Goal: Obtain resource: Download file/media

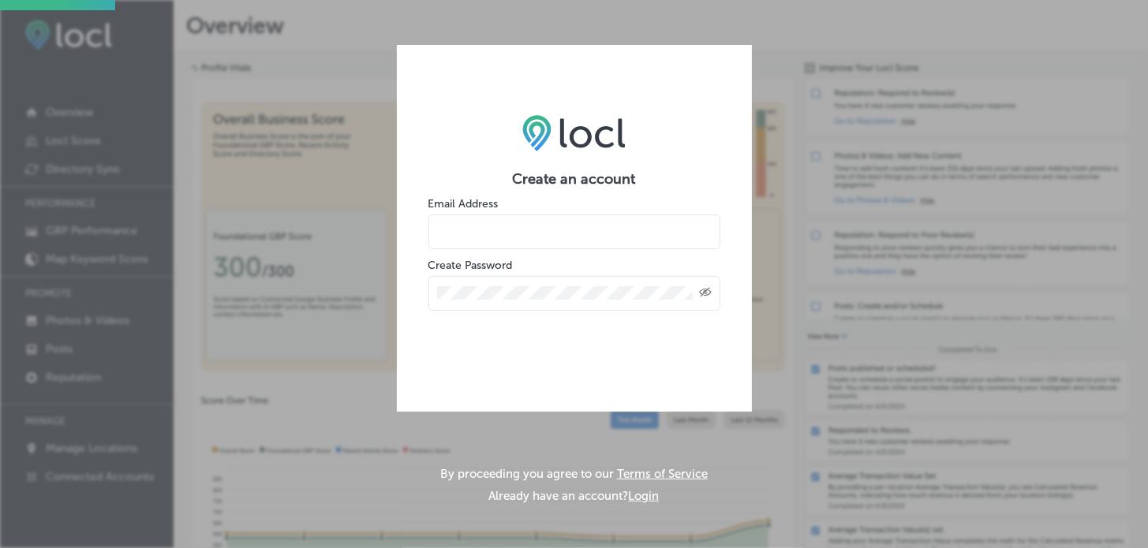
click at [503, 231] on input "email" at bounding box center [574, 232] width 292 height 35
type input "Brian-Martin@consult-to-go.com"
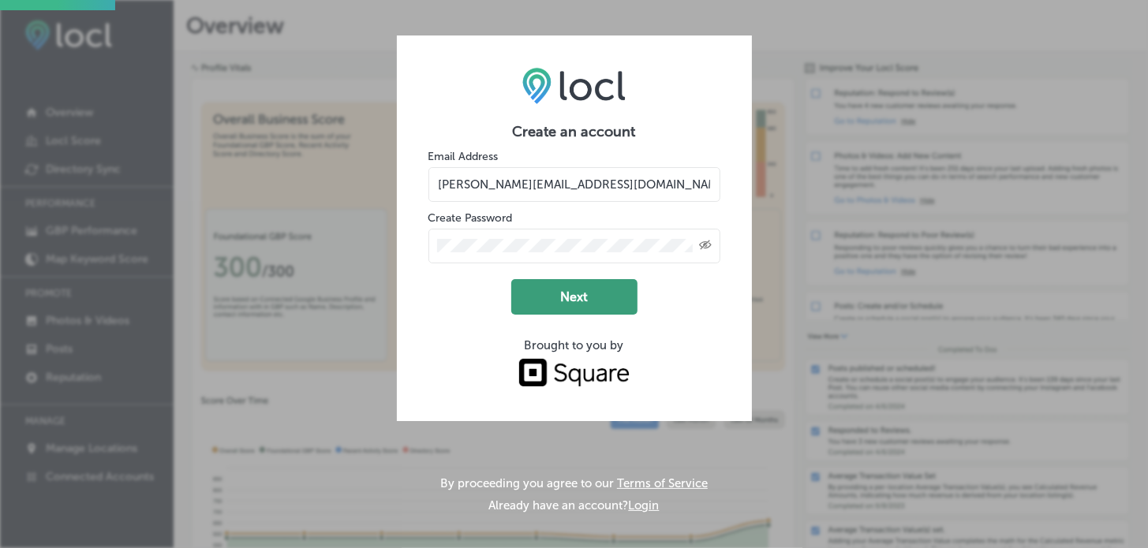
click at [559, 297] on button "Next" at bounding box center [574, 297] width 126 height 36
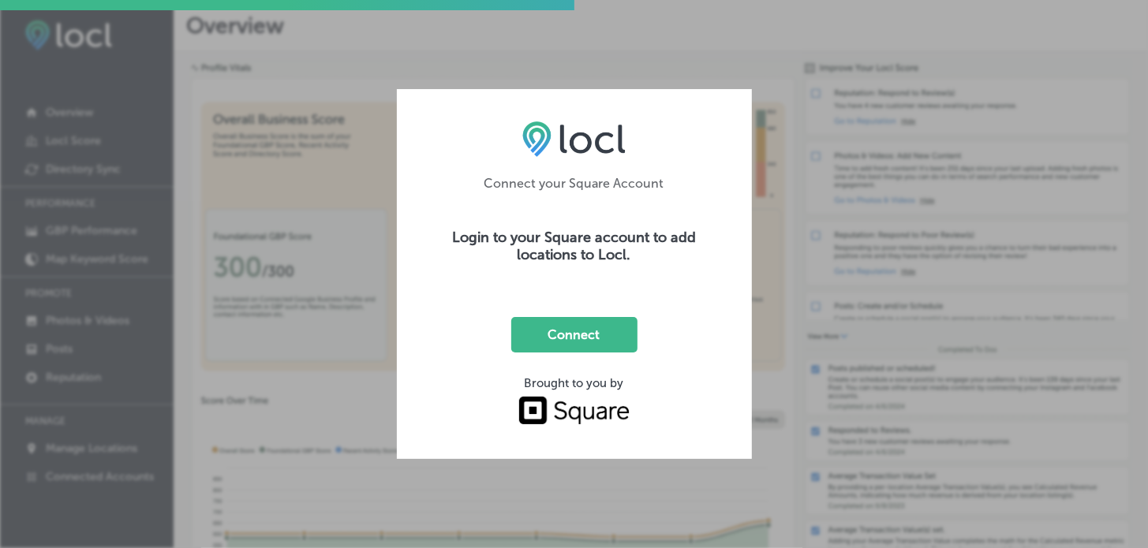
click at [777, 304] on div "Connect your Square Account Login to your Square account to add locations to Lo…" at bounding box center [574, 274] width 1148 height 548
click at [770, 325] on div "Connect your Square Account Login to your Square account to add locations to Lo…" at bounding box center [574, 274] width 1148 height 548
click at [770, 324] on div "Connect your Square Account Login to your Square account to add locations to Lo…" at bounding box center [574, 274] width 1148 height 548
click at [608, 334] on button "Connect" at bounding box center [574, 335] width 126 height 36
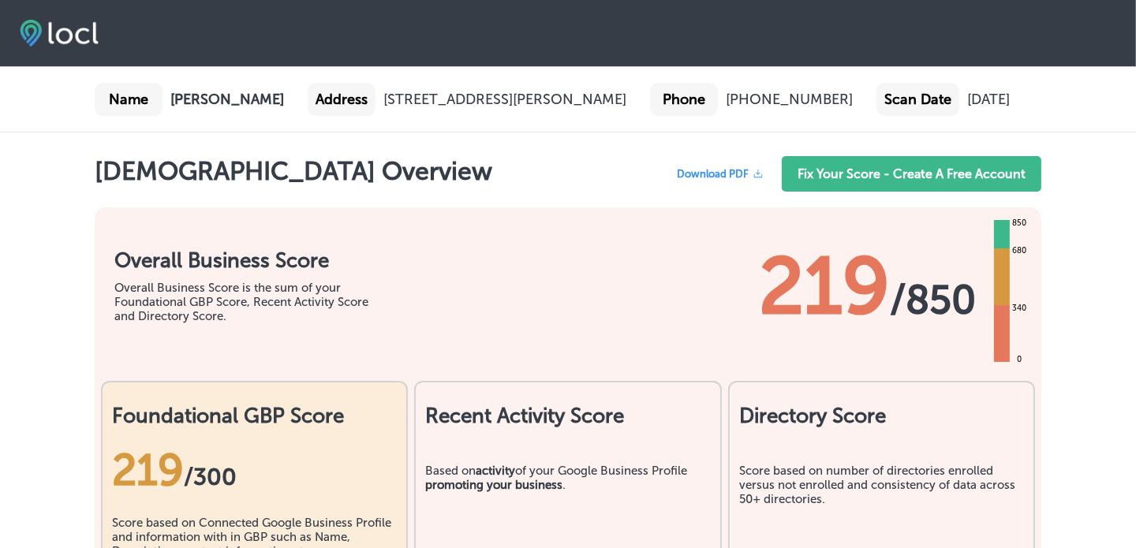
click at [749, 174] on span "Download PDF" at bounding box center [713, 174] width 72 height 12
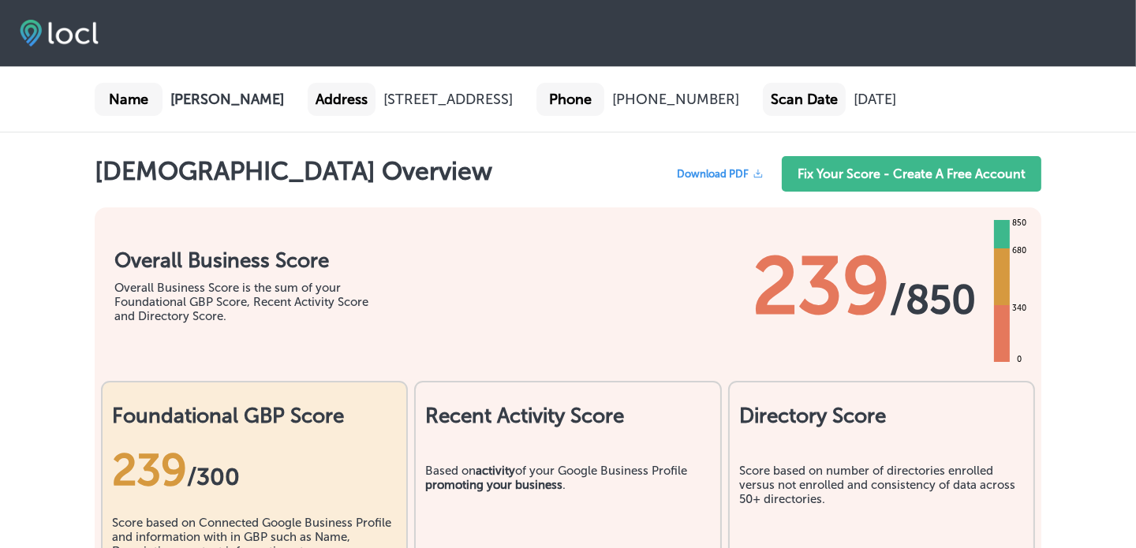
click at [711, 180] on span "Download PDF" at bounding box center [713, 174] width 72 height 12
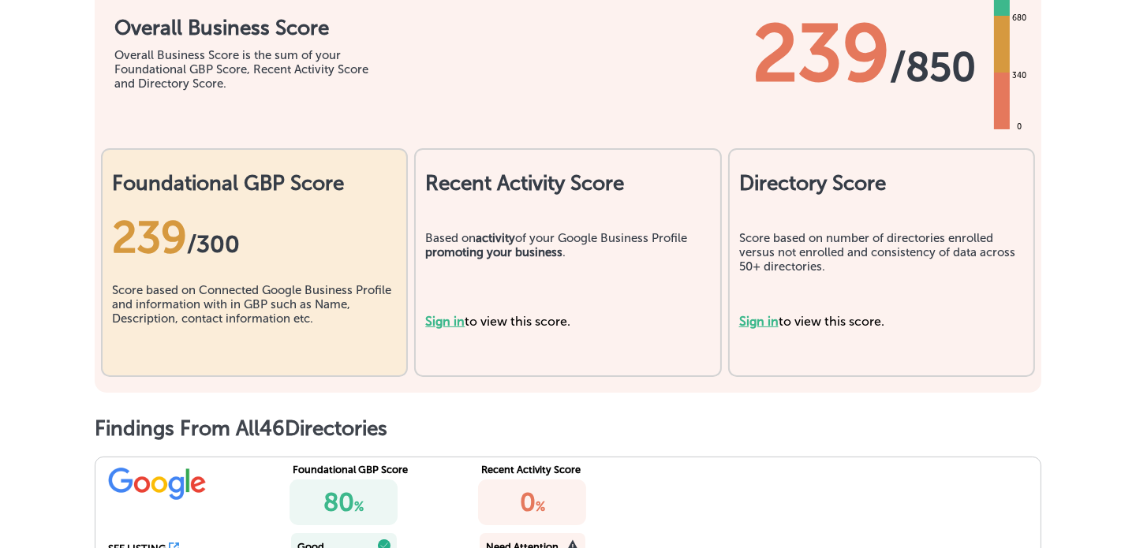
scroll to position [237, 0]
